Goal: Task Accomplishment & Management: Manage account settings

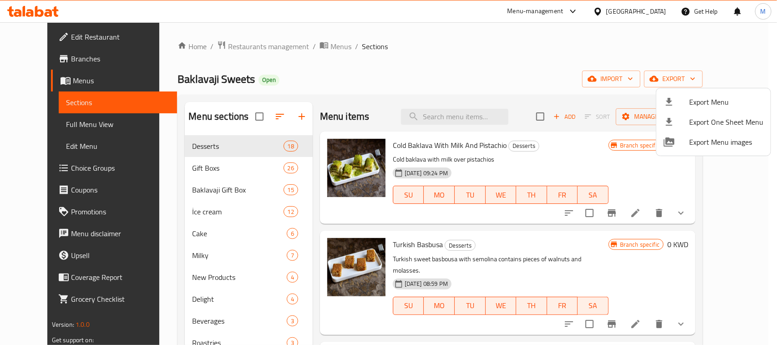
click at [651, 8] on div at bounding box center [388, 172] width 777 height 345
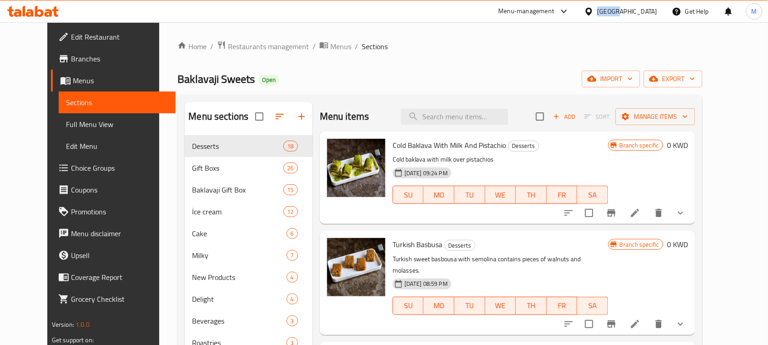
click at [651, 8] on div "Kuwait" at bounding box center [628, 11] width 60 height 10
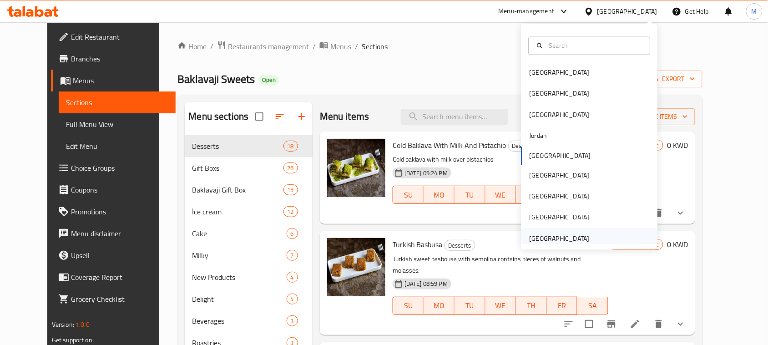
click at [567, 237] on div "[GEOGRAPHIC_DATA]" at bounding box center [560, 239] width 60 height 10
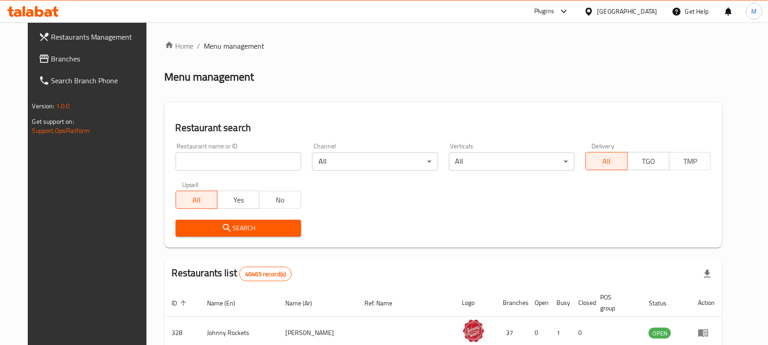
click at [51, 59] on span "Branches" at bounding box center [99, 58] width 97 height 11
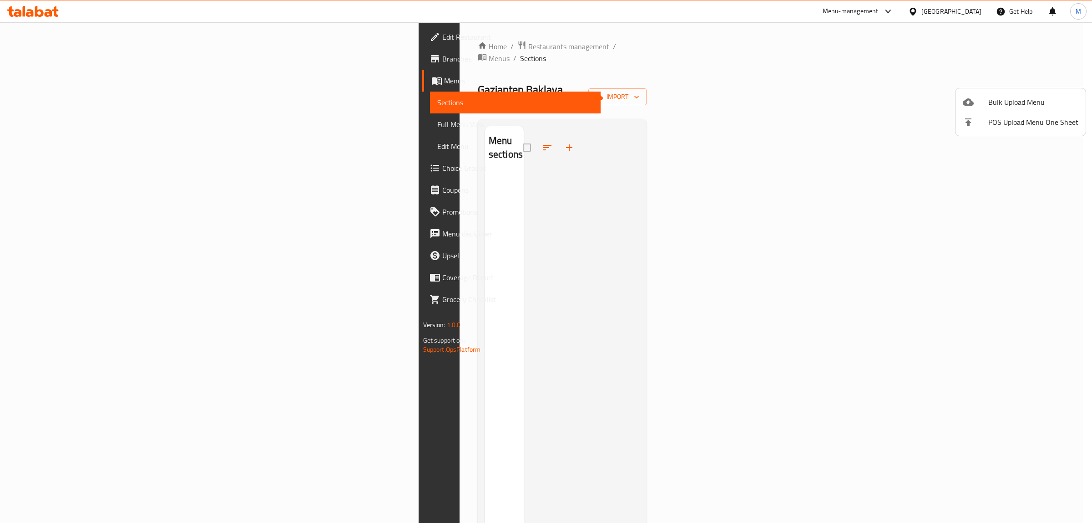
click at [963, 7] on div at bounding box center [546, 261] width 1092 height 523
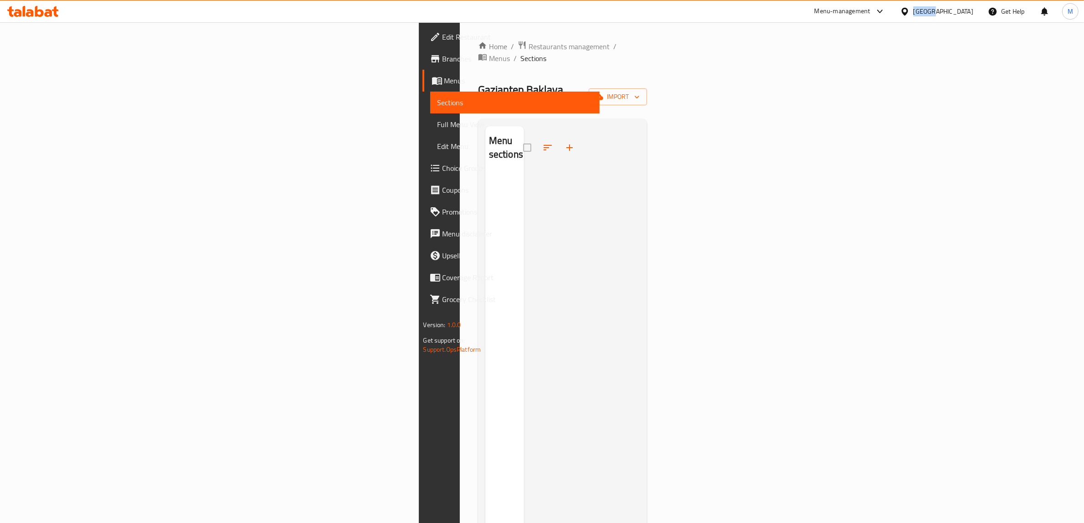
click at [963, 7] on div "Kuwait" at bounding box center [943, 11] width 60 height 10
click at [883, 237] on div "[GEOGRAPHIC_DATA]" at bounding box center [874, 239] width 60 height 10
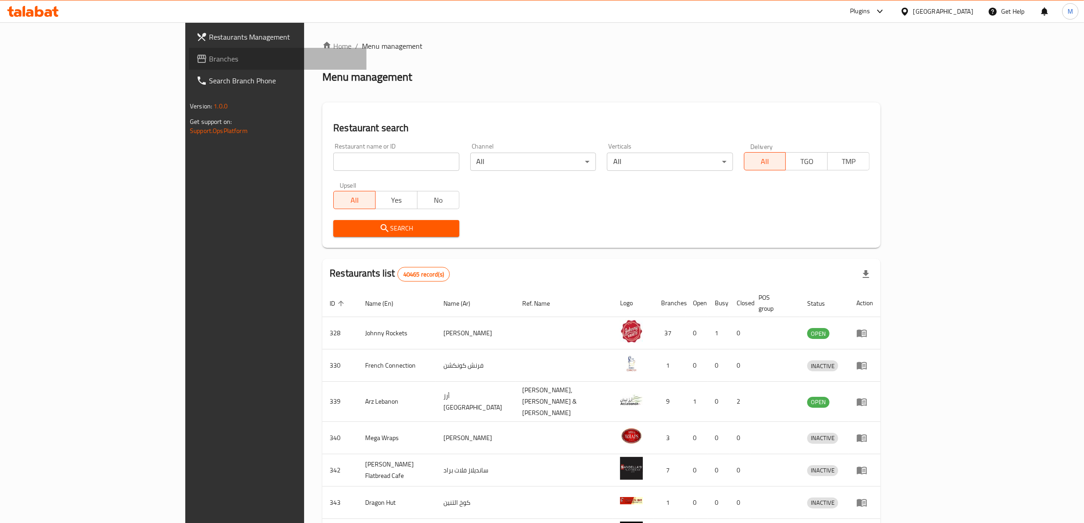
click at [209, 58] on span "Branches" at bounding box center [284, 58] width 150 height 11
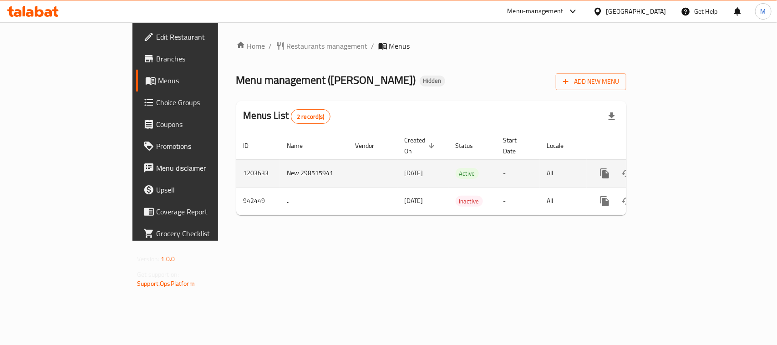
click at [676, 168] on icon "enhanced table" at bounding box center [670, 173] width 11 height 11
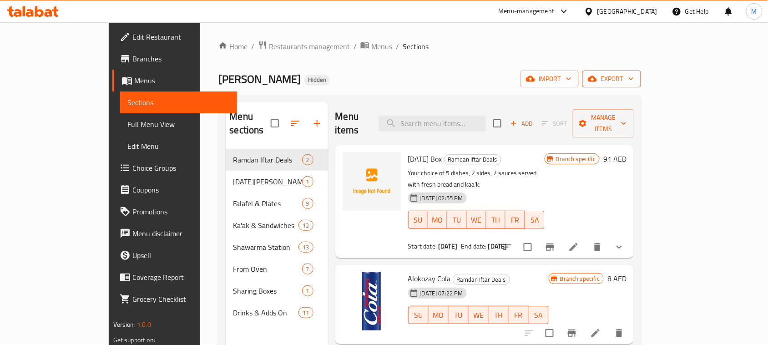
click at [634, 76] on span "export" at bounding box center [612, 78] width 44 height 11
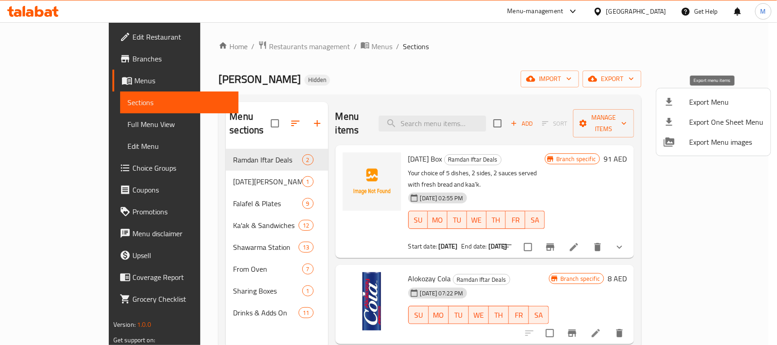
click at [677, 105] on div at bounding box center [676, 101] width 25 height 11
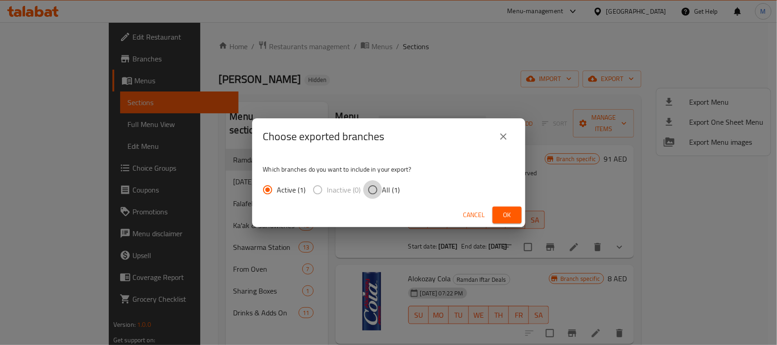
click at [375, 187] on input "All (1)" at bounding box center [372, 189] width 19 height 19
radio input "true"
click at [505, 217] on span "Ok" at bounding box center [507, 214] width 15 height 11
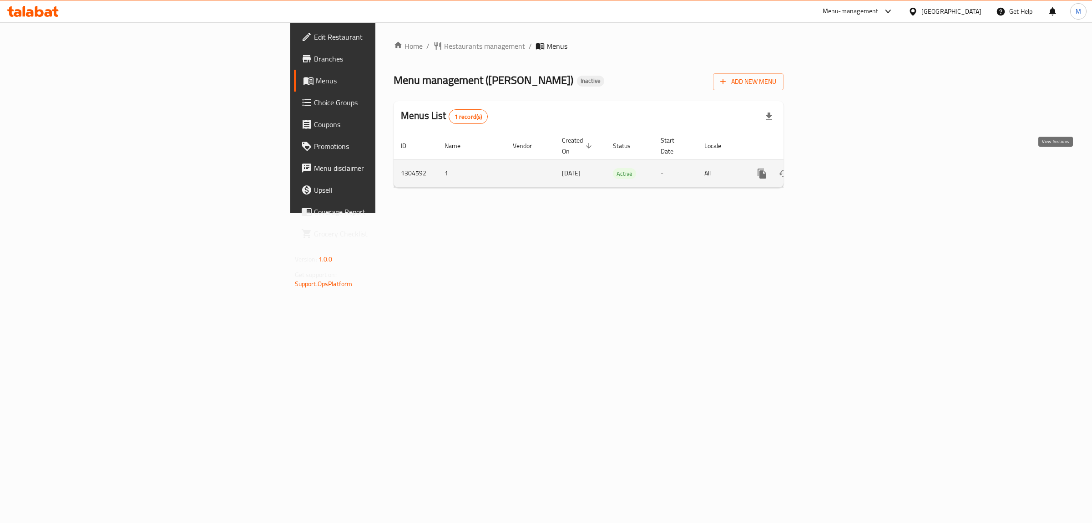
click at [832, 169] on icon "enhanced table" at bounding box center [828, 173] width 8 height 8
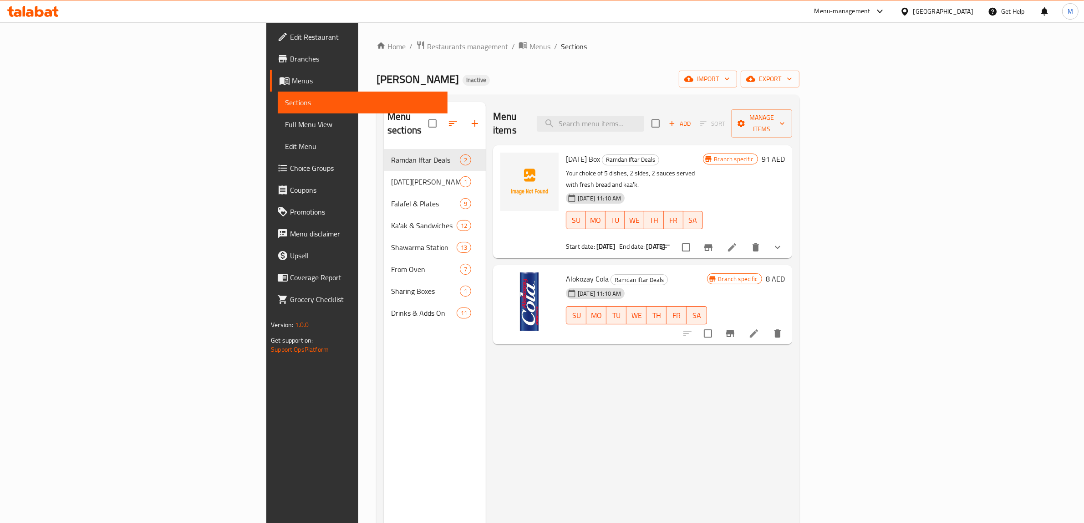
click at [292, 82] on span "Menus" at bounding box center [366, 80] width 148 height 11
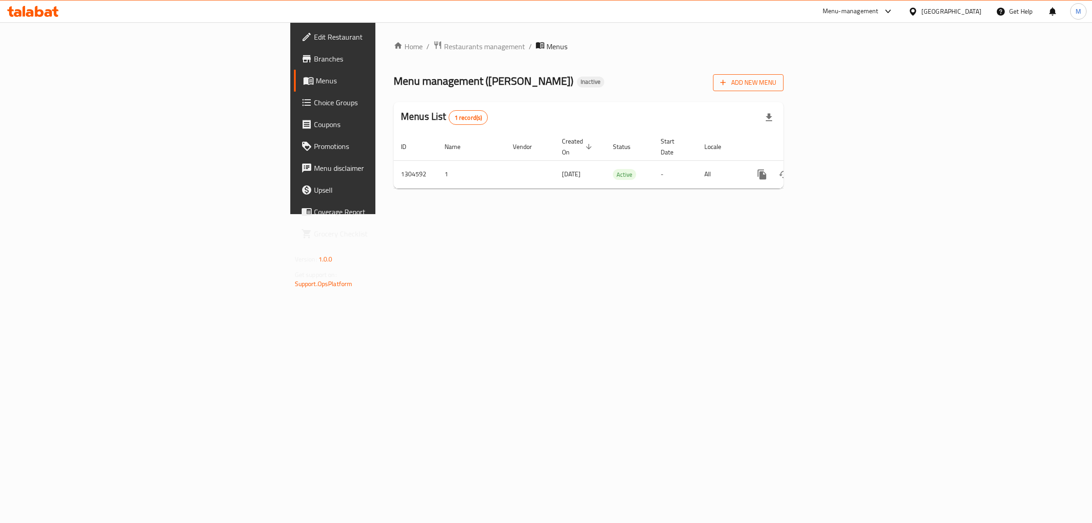
click at [777, 82] on span "Add New Menu" at bounding box center [749, 82] width 56 height 11
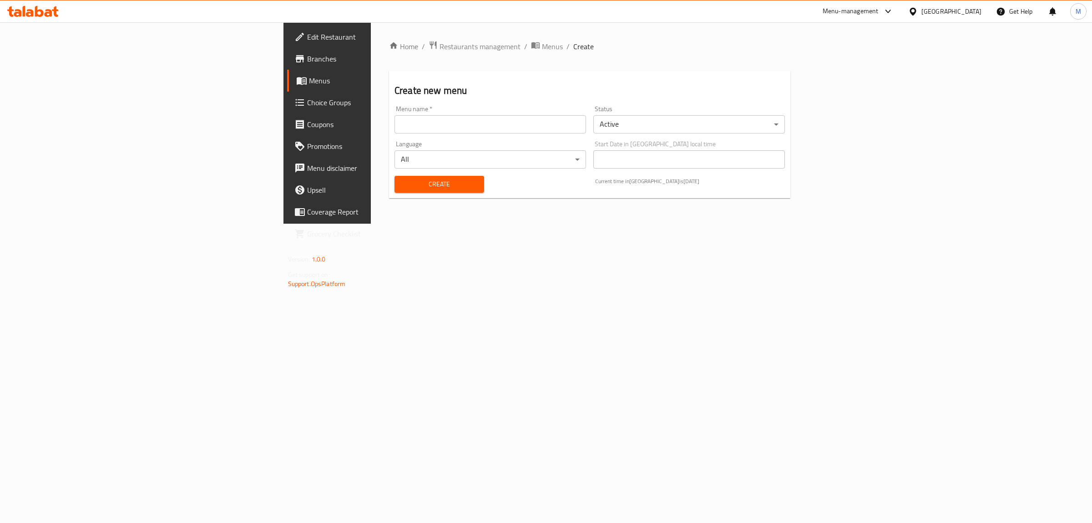
drag, startPoint x: 457, startPoint y: 126, endPoint x: 451, endPoint y: 128, distance: 5.9
click at [457, 126] on input "text" at bounding box center [491, 124] width 192 height 18
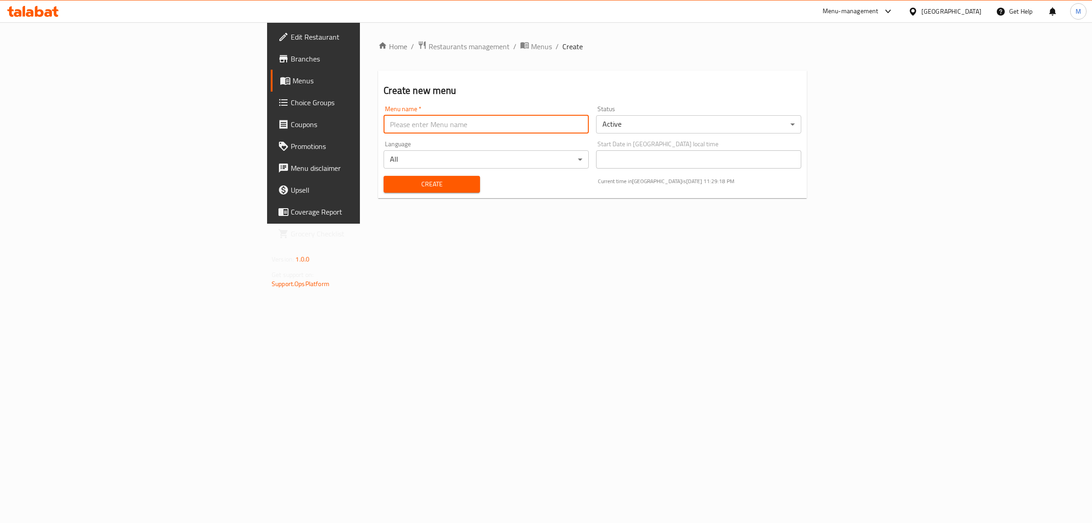
type input "m"
click at [391, 183] on span "Create" at bounding box center [431, 183] width 81 height 11
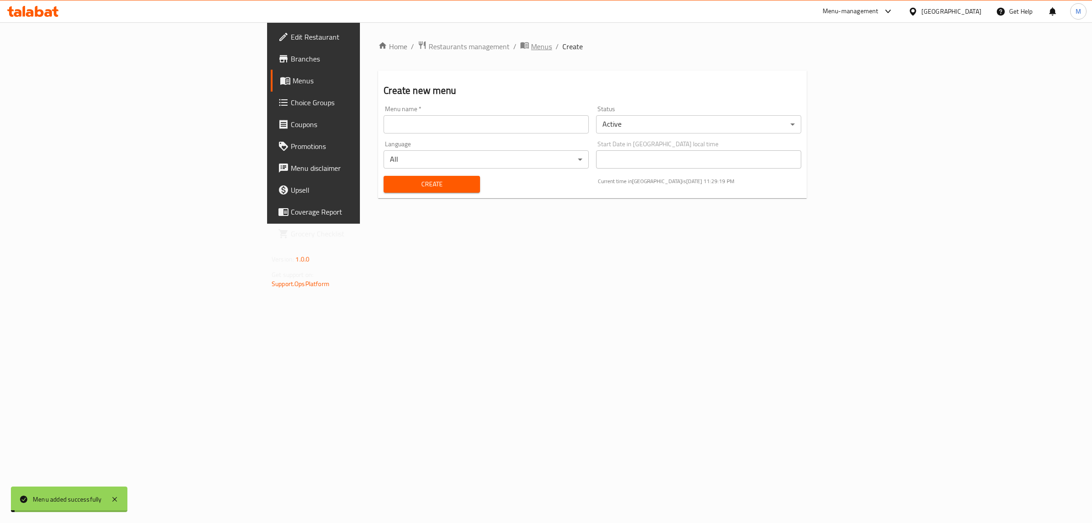
click at [531, 42] on span "Menus" at bounding box center [541, 46] width 21 height 11
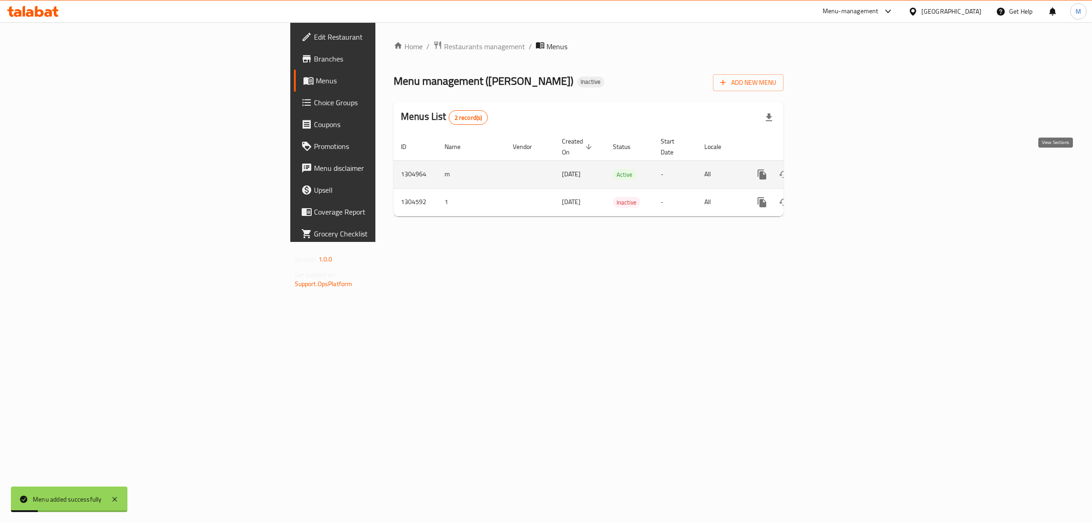
click at [839, 165] on link "enhanced table" at bounding box center [828, 174] width 22 height 22
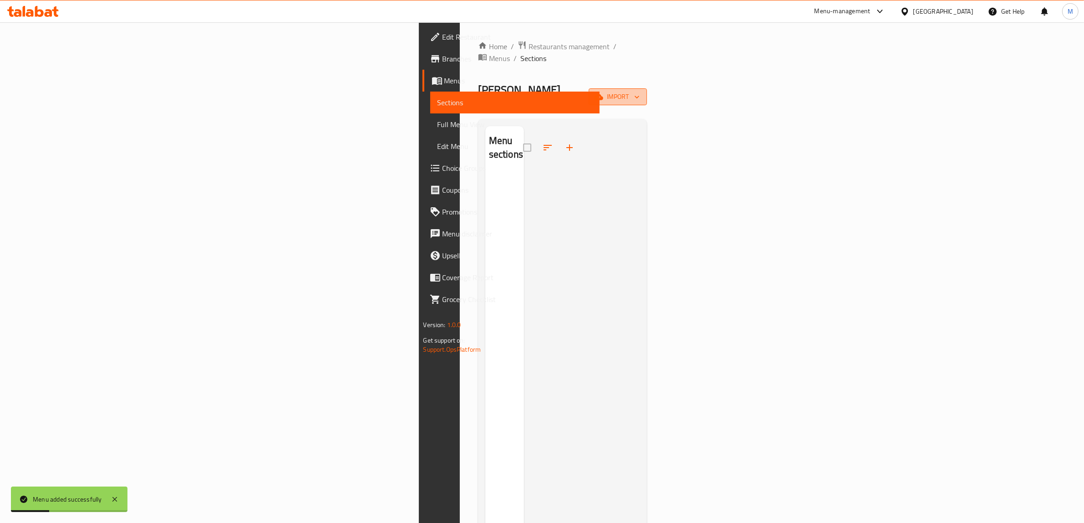
click at [647, 88] on button "import" at bounding box center [618, 96] width 58 height 17
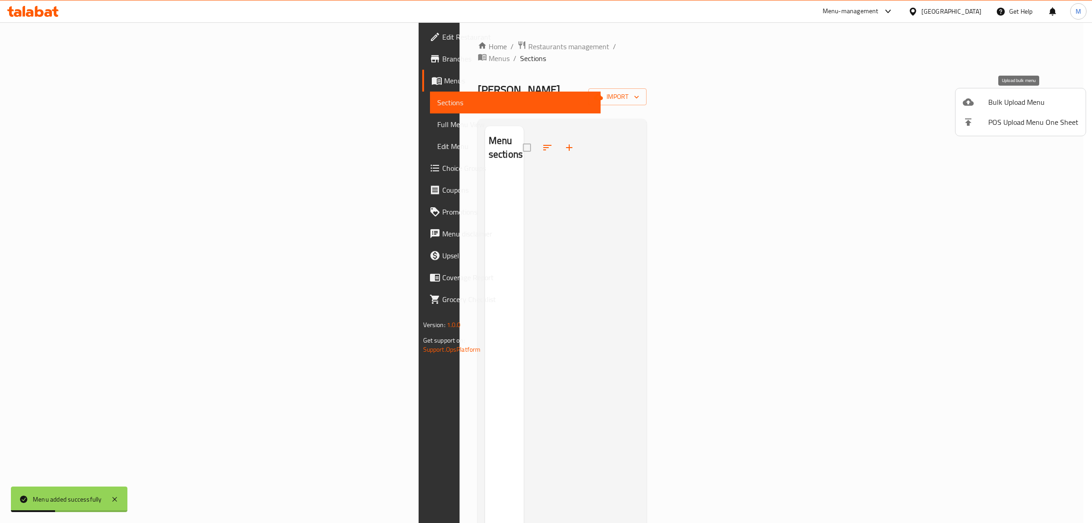
click at [1017, 98] on span "Bulk Upload Menu" at bounding box center [1034, 101] width 90 height 11
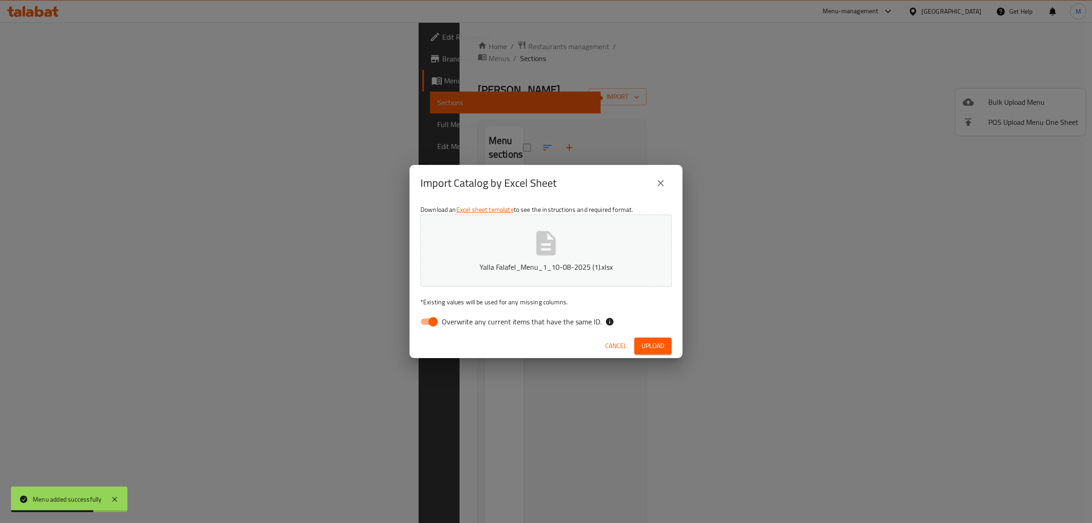
click at [483, 325] on span "Overwrite any current items that have the same ID." at bounding box center [522, 321] width 160 height 11
click at [459, 325] on input "Overwrite any current items that have the same ID." at bounding box center [433, 321] width 52 height 17
checkbox input "false"
click at [645, 344] on span "Upload" at bounding box center [653, 345] width 23 height 11
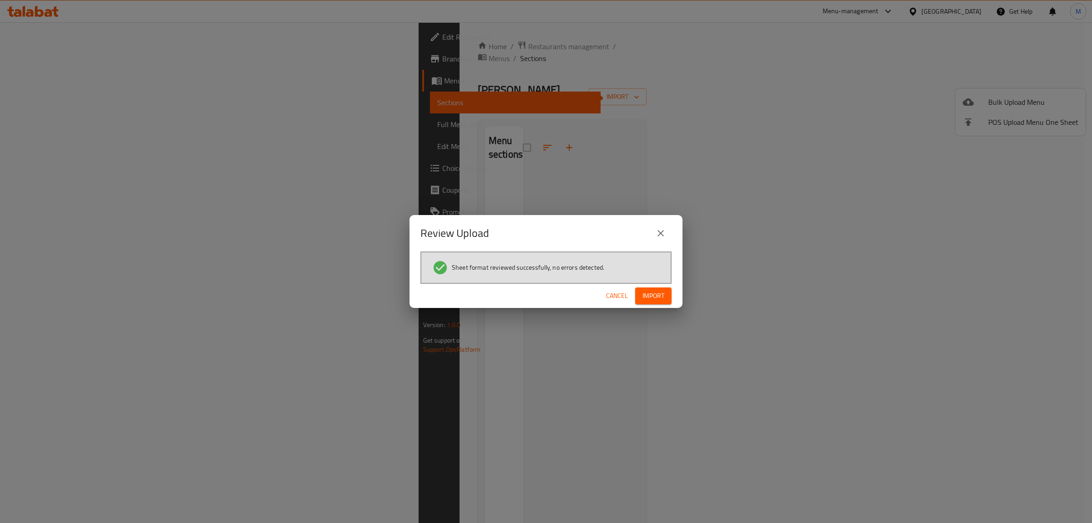
click at [651, 294] on span "Import" at bounding box center [654, 295] width 22 height 11
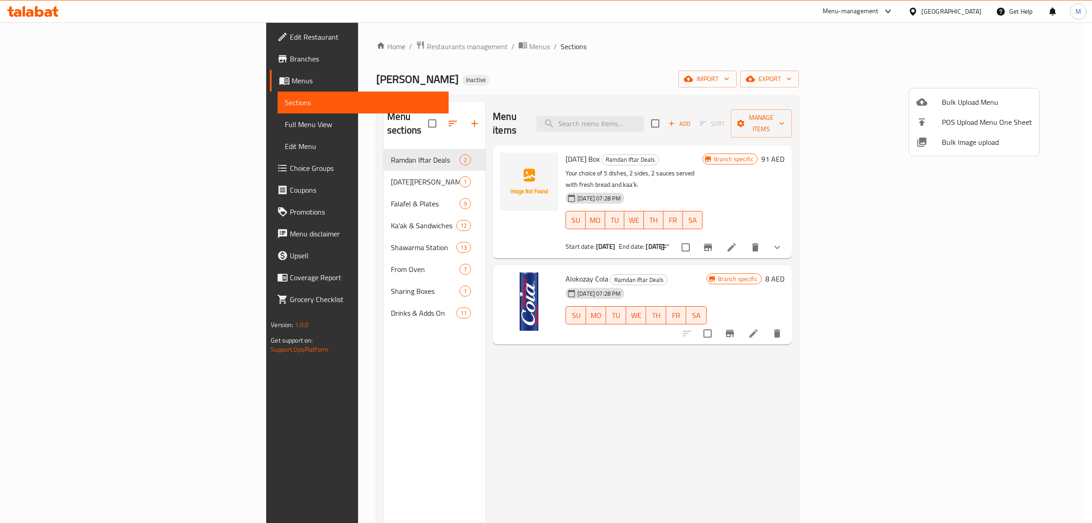
click at [128, 35] on div at bounding box center [546, 261] width 1092 height 523
click at [290, 35] on span "Edit Restaurant" at bounding box center [366, 36] width 152 height 11
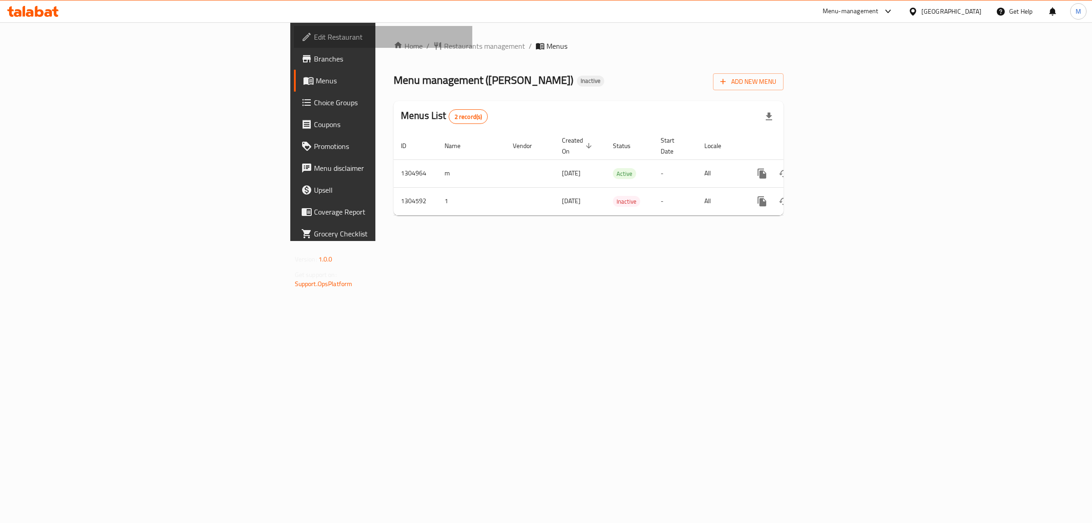
click at [314, 37] on span "Edit Restaurant" at bounding box center [390, 36] width 152 height 11
